Goal: Check status: Check status

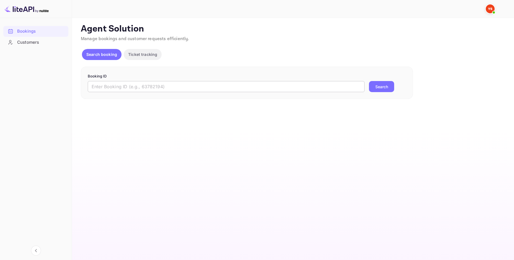
click at [126, 82] on input "text" at bounding box center [226, 86] width 277 height 11
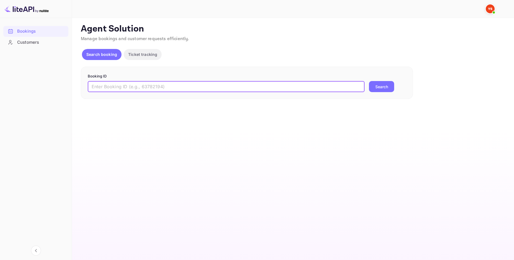
paste input "9936095"
type input "9936095"
click at [369, 81] on button "Search" at bounding box center [381, 86] width 25 height 11
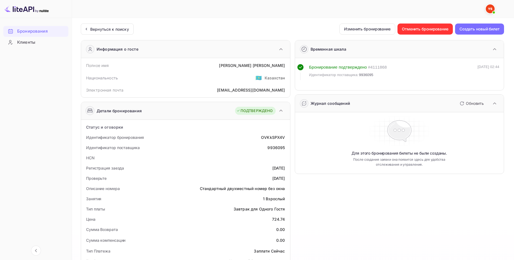
click at [271, 219] on div "Цена 724.74" at bounding box center [185, 219] width 204 height 10
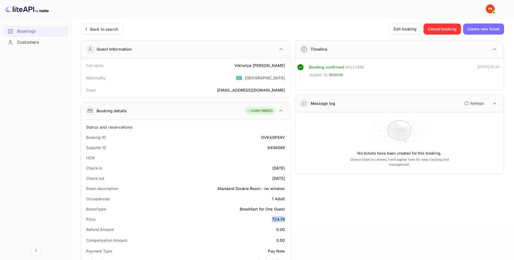
drag, startPoint x: 273, startPoint y: 216, endPoint x: 284, endPoint y: 219, distance: 11.6
click at [284, 219] on div "724.74" at bounding box center [278, 219] width 13 height 6
copy div "724.74"
drag, startPoint x: 240, startPoint y: 64, endPoint x: 286, endPoint y: 68, distance: 46.4
click at [286, 68] on div "Full name [PERSON_NAME]" at bounding box center [185, 65] width 204 height 10
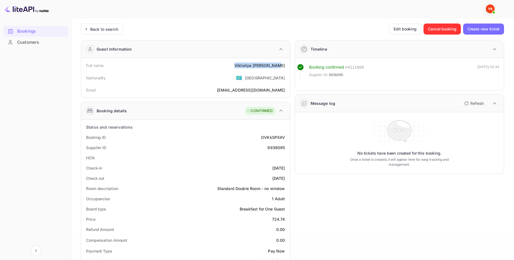
copy div "[PERSON_NAME]"
